Goal: Information Seeking & Learning: Learn about a topic

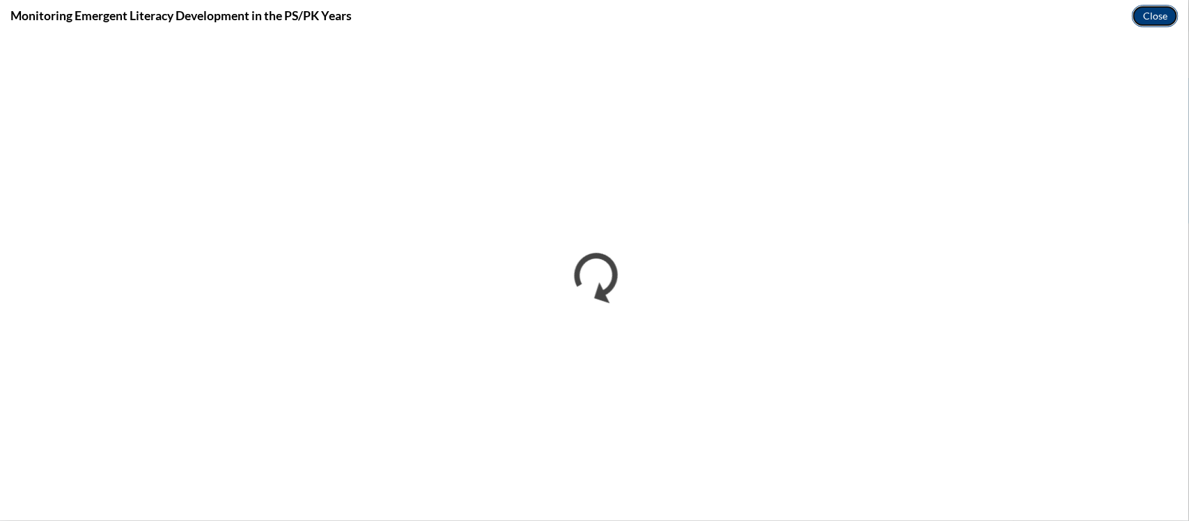
click at [1153, 13] on button "Close" at bounding box center [1155, 16] width 47 height 22
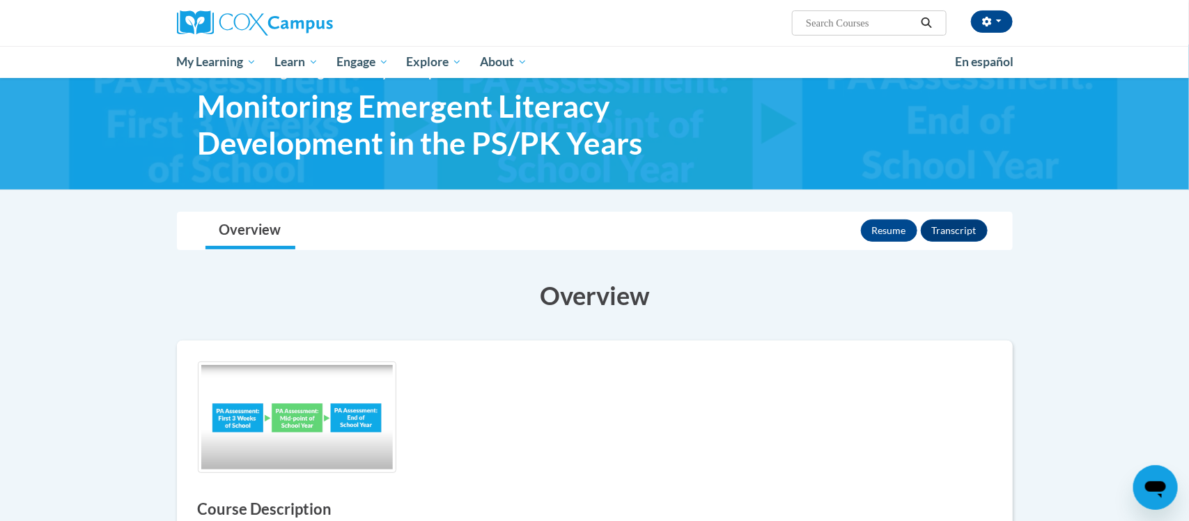
scroll to position [40, 0]
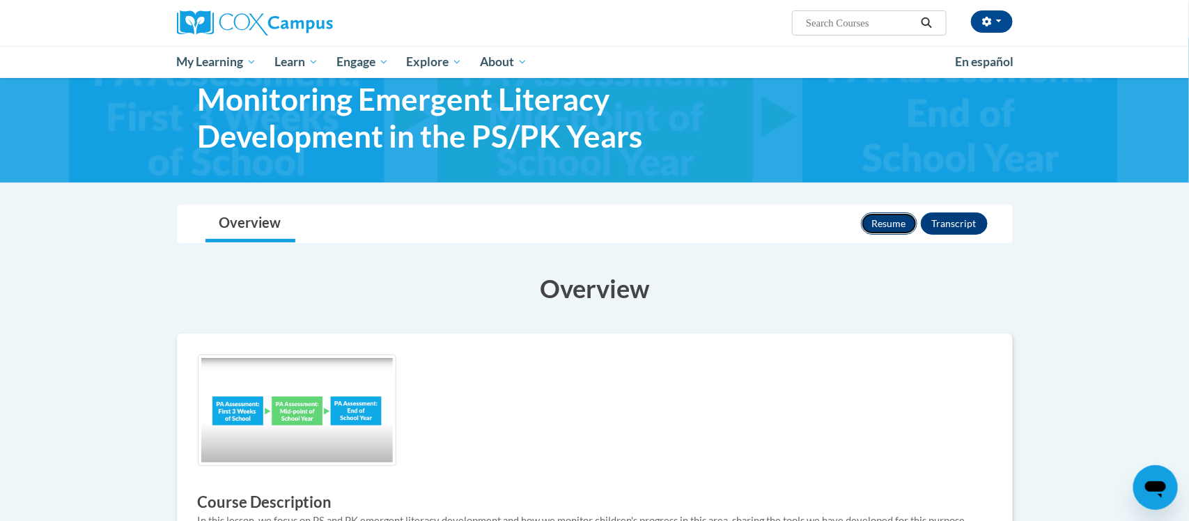
click at [899, 215] on button "Resume" at bounding box center [889, 223] width 56 height 22
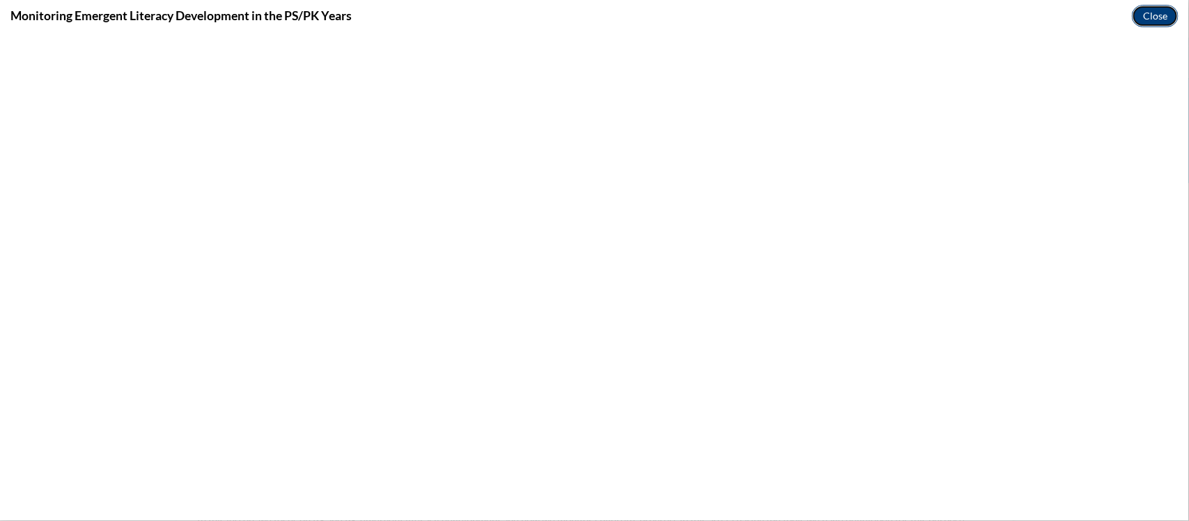
click at [1148, 16] on button "Close" at bounding box center [1155, 16] width 47 height 22
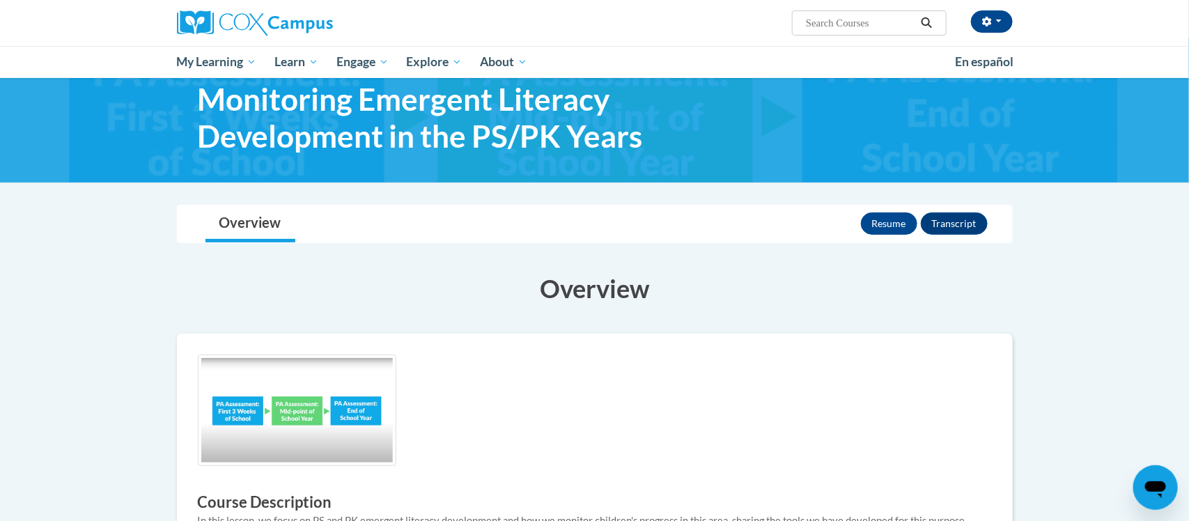
scroll to position [0, 0]
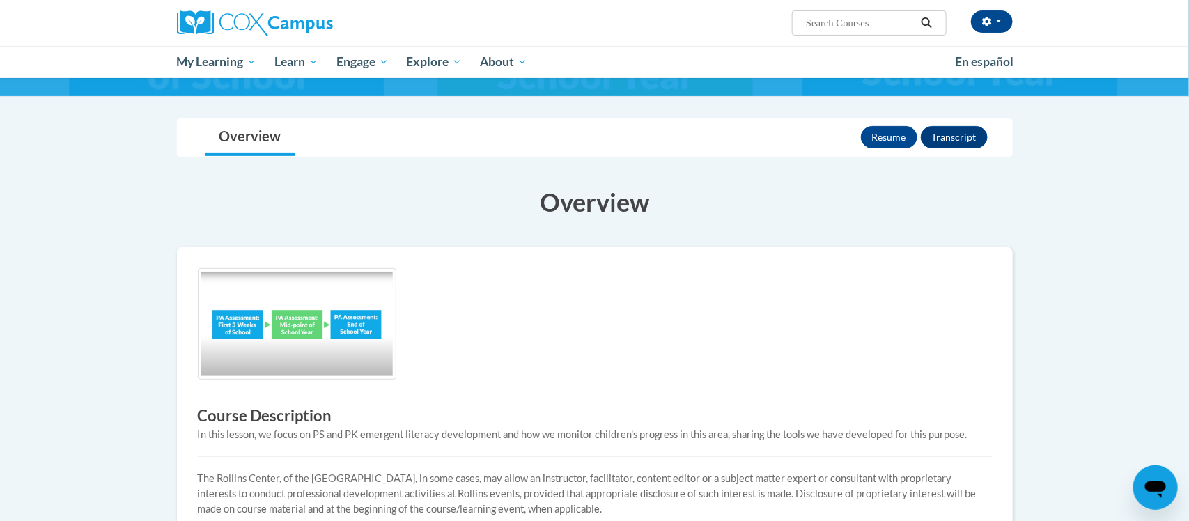
scroll to position [123, 0]
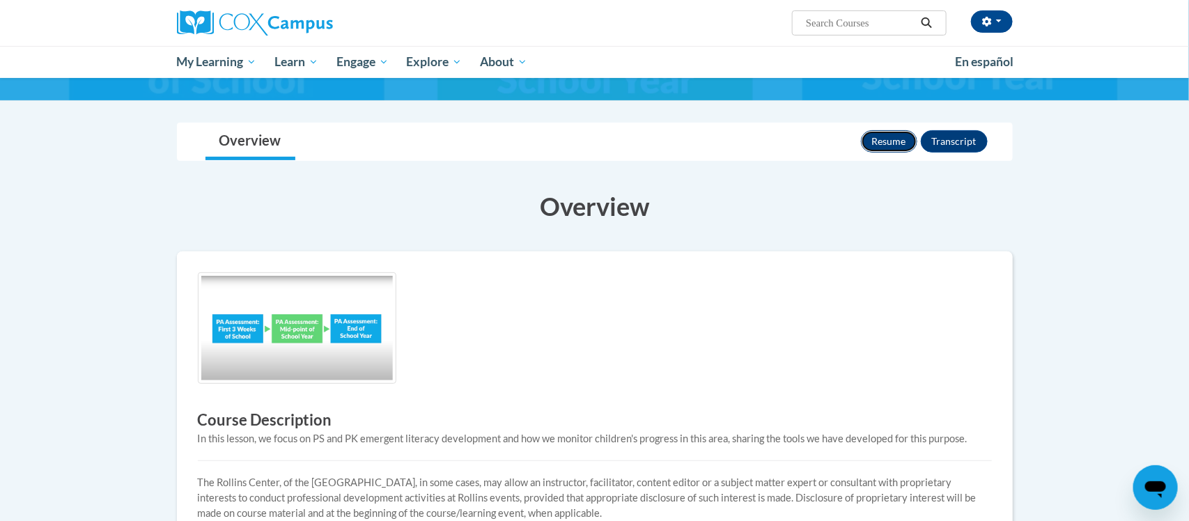
click at [905, 130] on button "Resume" at bounding box center [889, 141] width 56 height 22
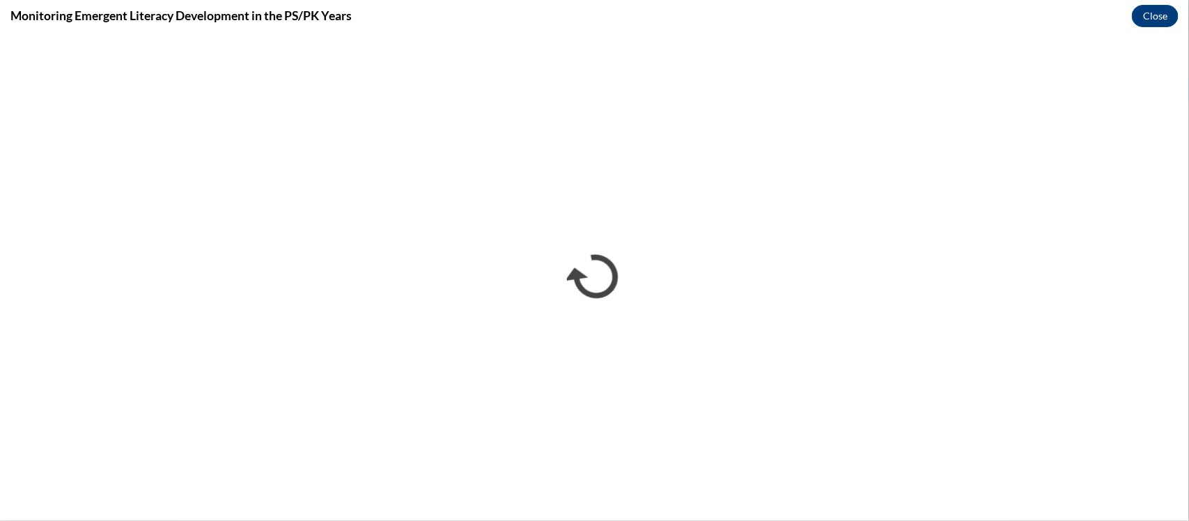
scroll to position [0, 0]
click at [1188, 9] on div "Monitoring Emergent Literacy Development in the PS/PK Years Close" at bounding box center [594, 15] width 1189 height 31
